Goal: Task Accomplishment & Management: Use online tool/utility

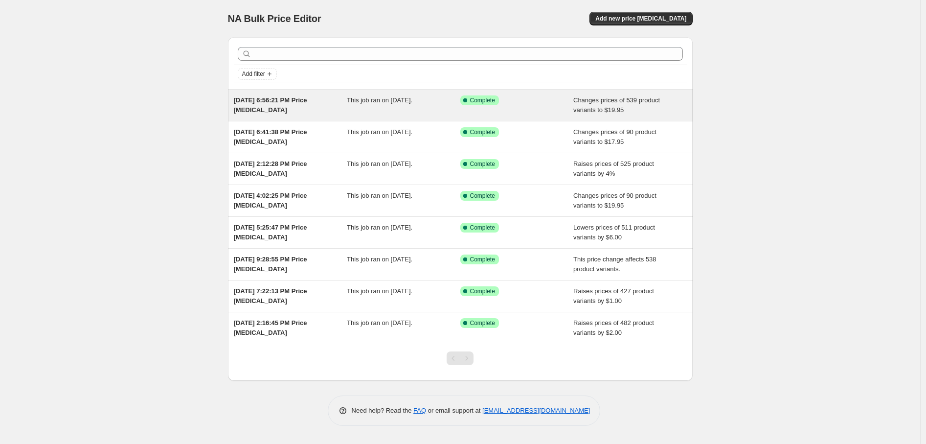
click at [274, 100] on span "[DATE] 6:56:21 PM Price [MEDICAL_DATA]" at bounding box center [270, 104] width 73 height 17
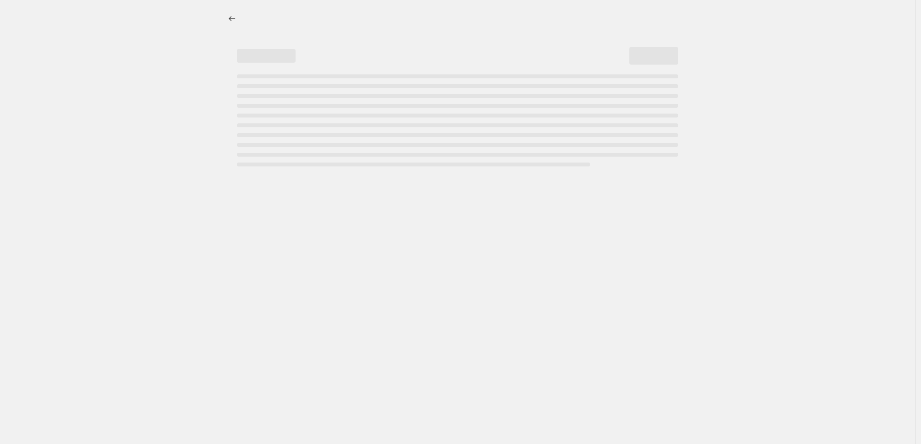
select select "to"
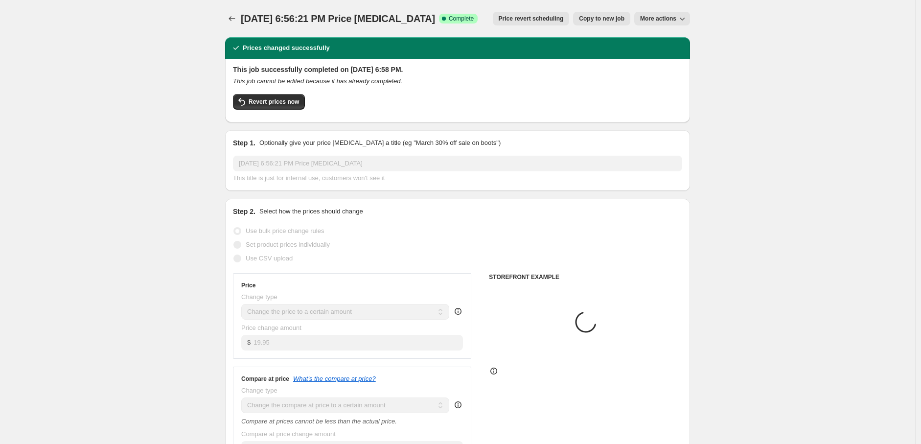
select select "collection"
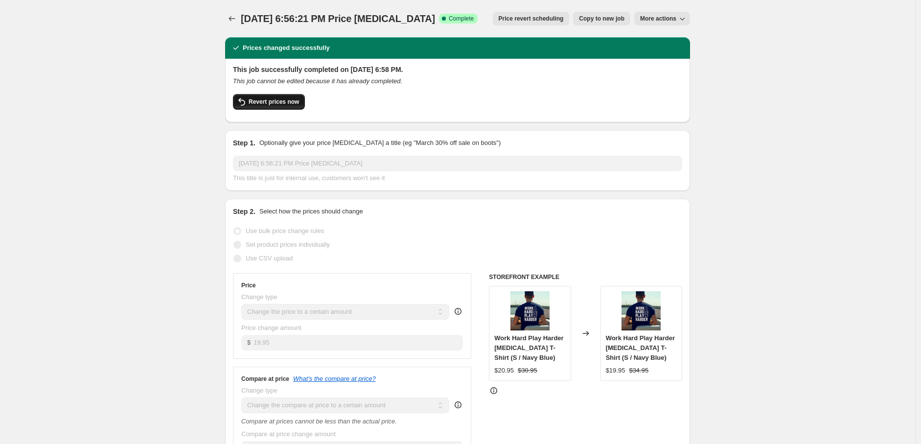
click at [287, 98] on span "Revert prices now" at bounding box center [273, 102] width 50 height 8
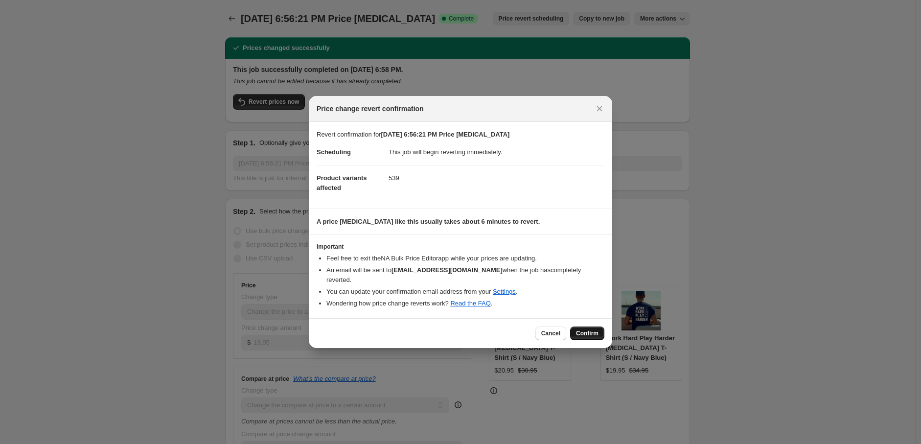
click at [584, 329] on span "Confirm" at bounding box center [587, 333] width 22 height 8
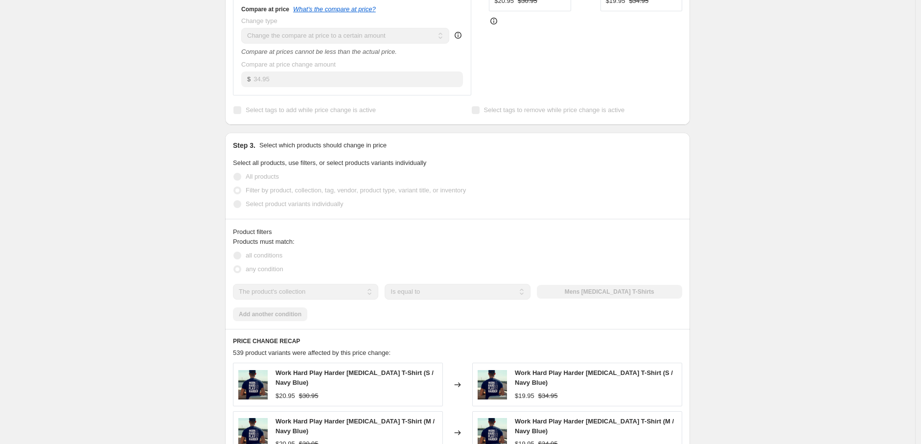
scroll to position [434, 0]
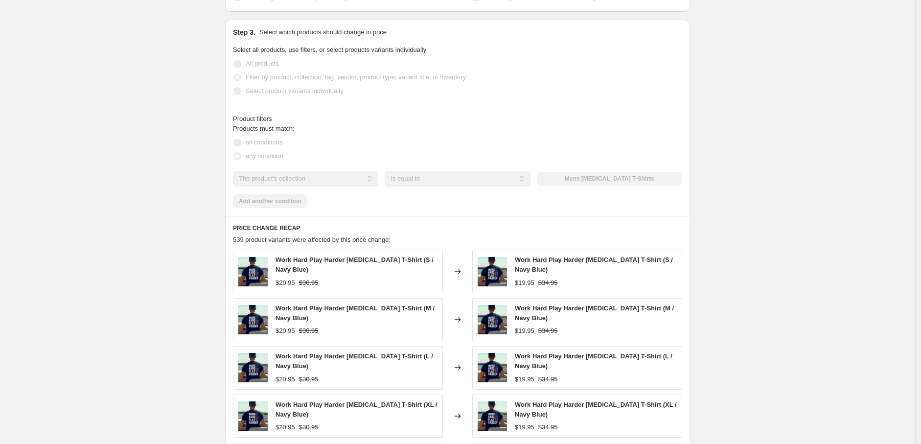
select select "to"
select select "collection"
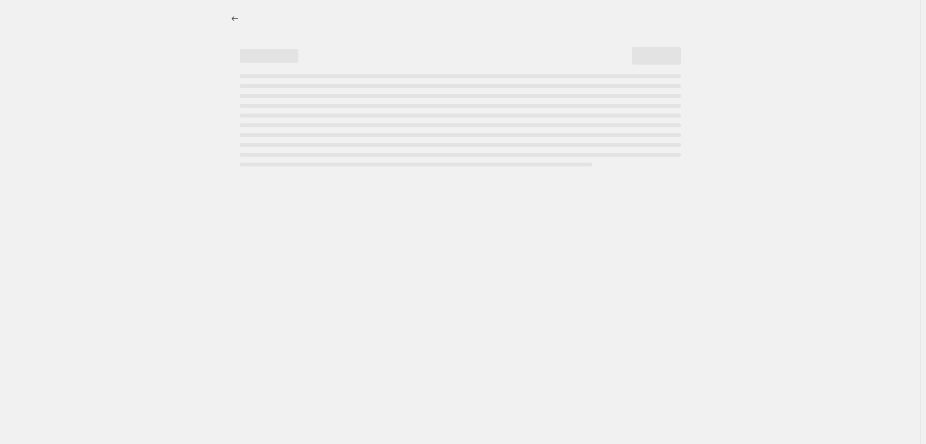
select select "to"
select select "collection"
